Goal: Information Seeking & Learning: Learn about a topic

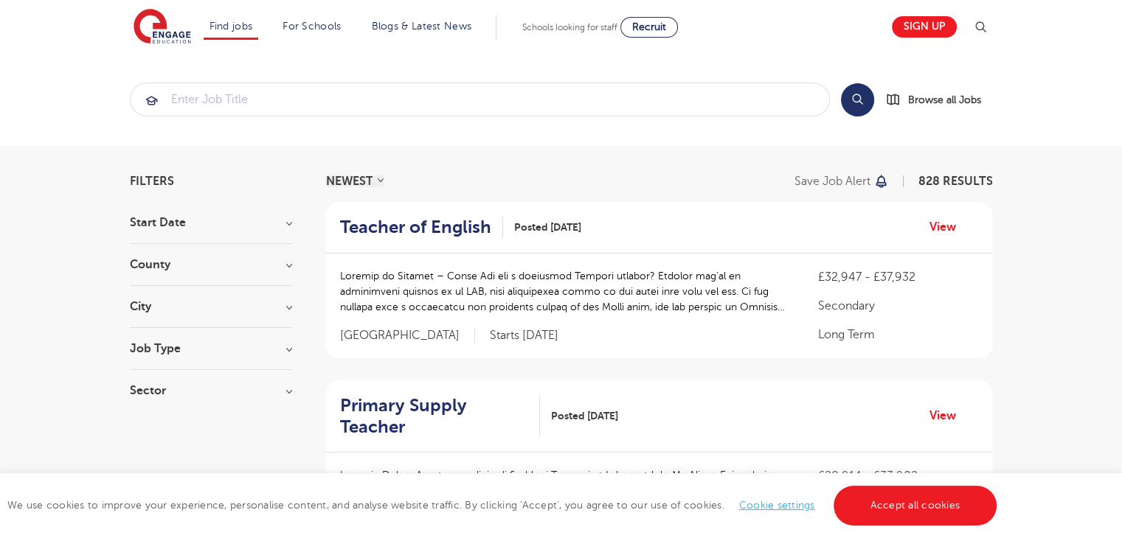
click at [288, 222] on h3 "Start Date" at bounding box center [211, 223] width 162 height 12
click at [218, 249] on label "September 92" at bounding box center [193, 252] width 83 height 19
click at [162, 249] on input "September 92" at bounding box center [157, 251] width 10 height 10
checkbox input "true"
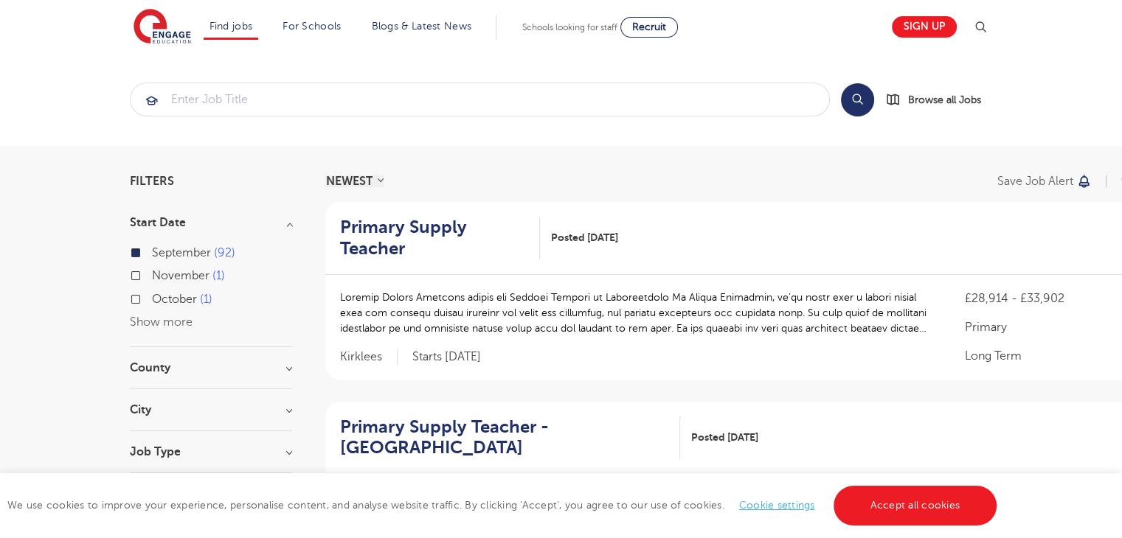
click at [289, 374] on h3 "County" at bounding box center [211, 368] width 162 height 12
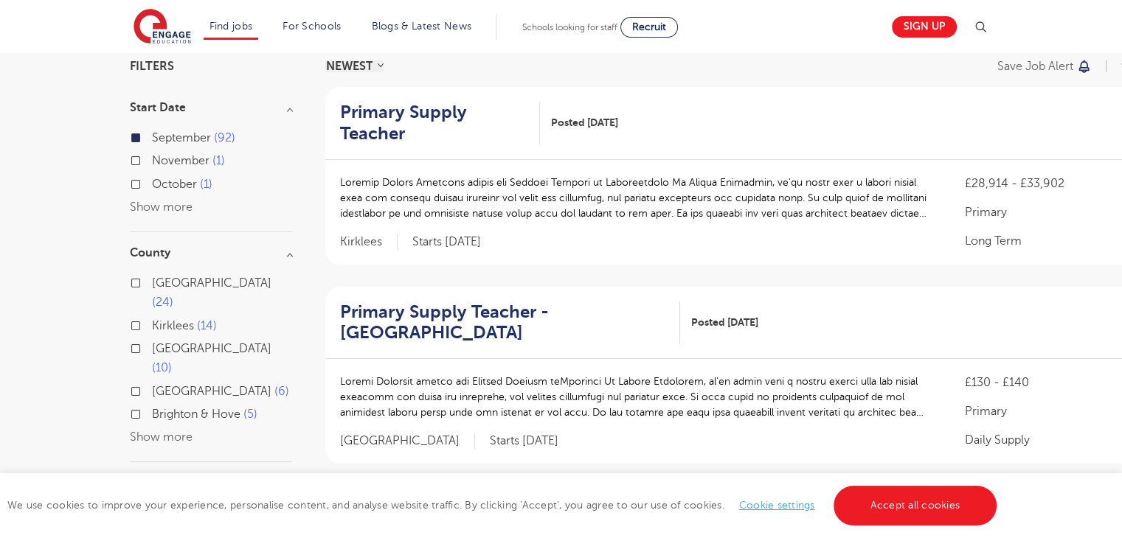
scroll to position [128, 0]
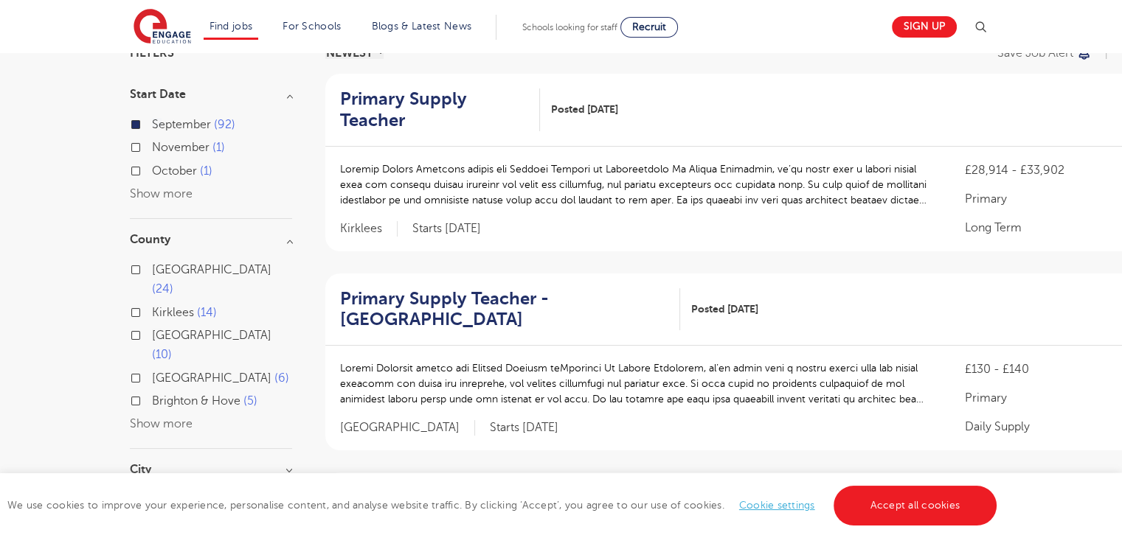
click at [176, 417] on button "Show more" at bounding box center [161, 423] width 63 height 13
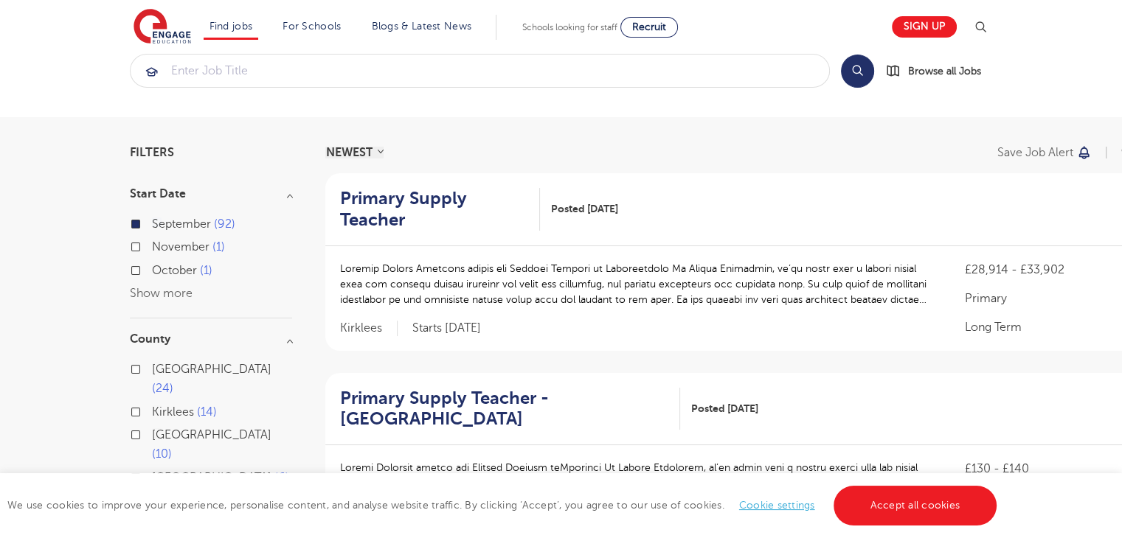
scroll to position [0, 0]
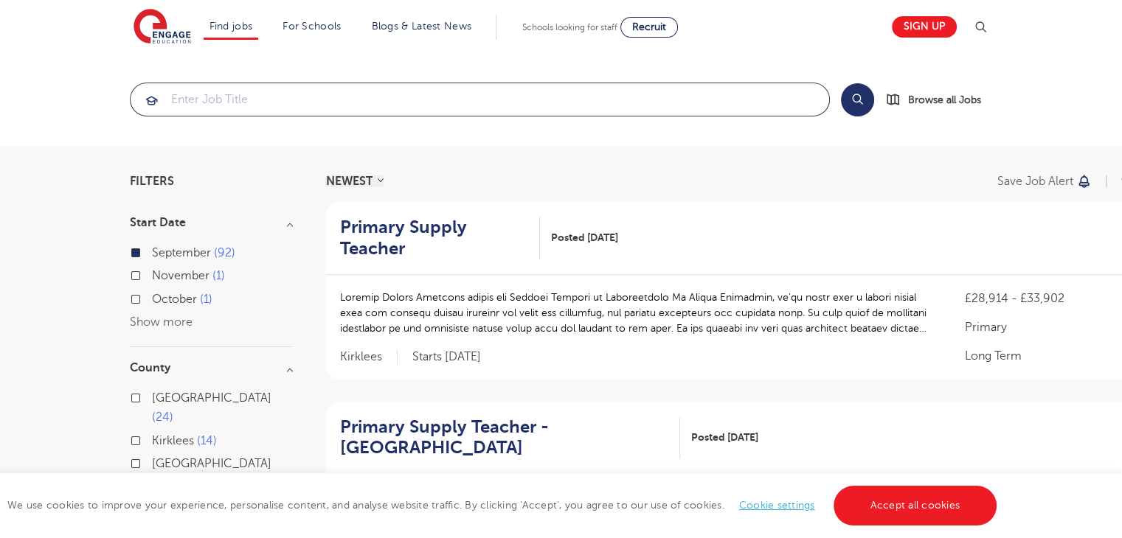
click at [398, 107] on input "search" at bounding box center [480, 99] width 698 height 32
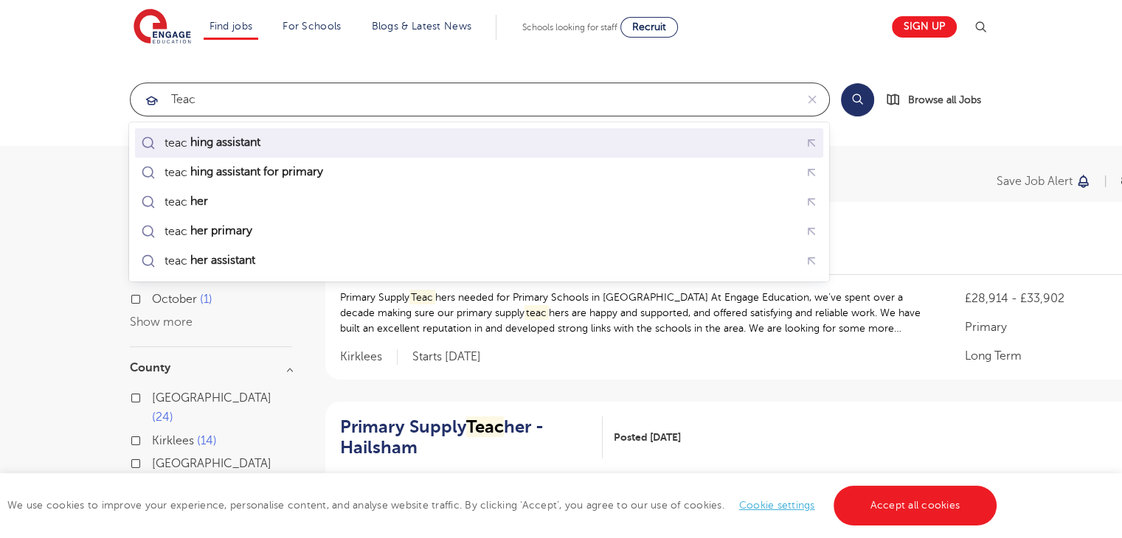
click at [277, 153] on div "teac hing assistant" at bounding box center [479, 142] width 682 height 23
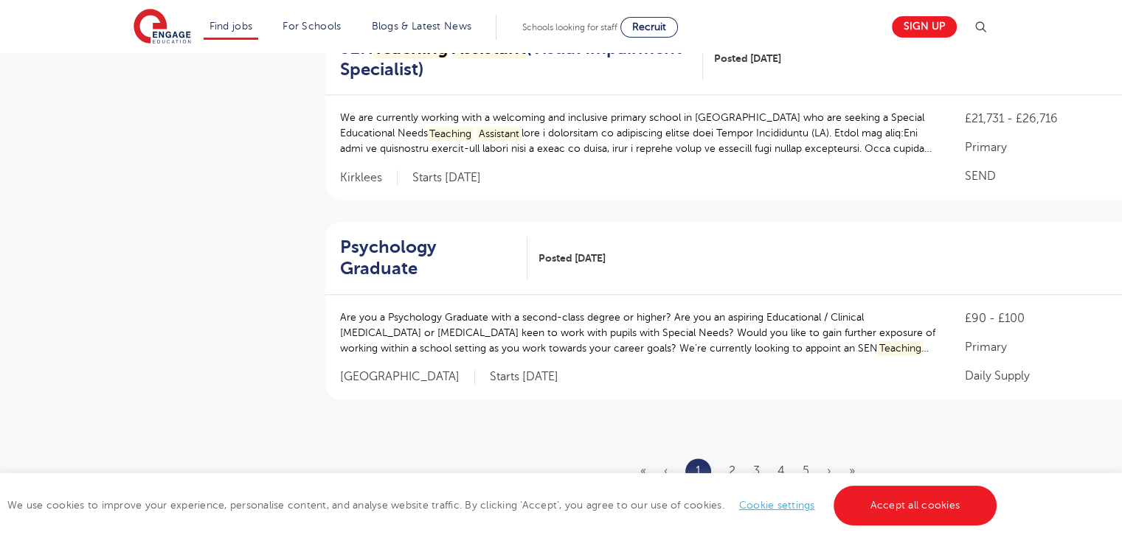
scroll to position [1779, 0]
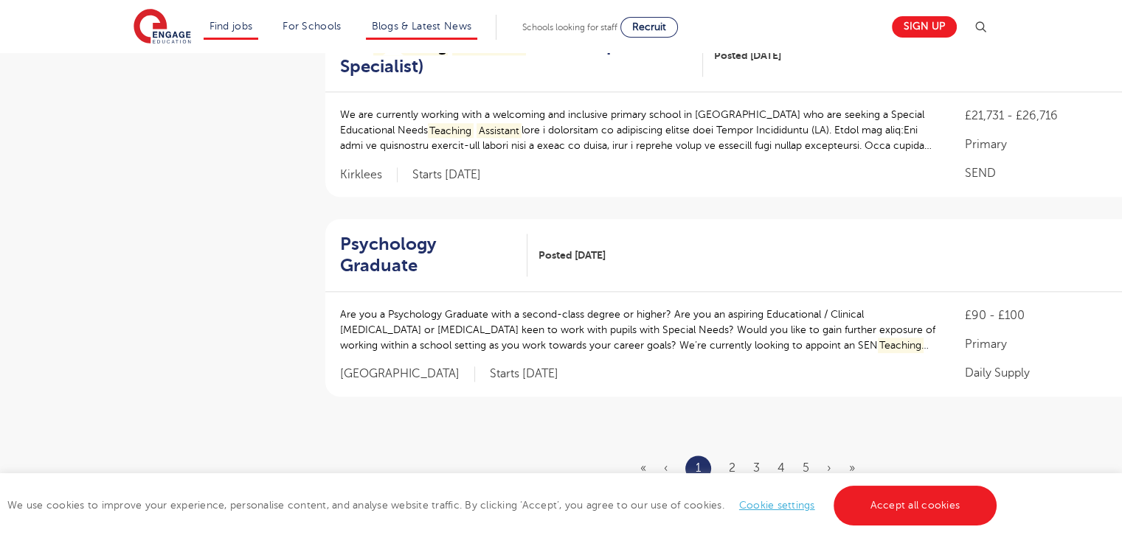
type input "teaching assistant"
